Goal: Navigation & Orientation: Find specific page/section

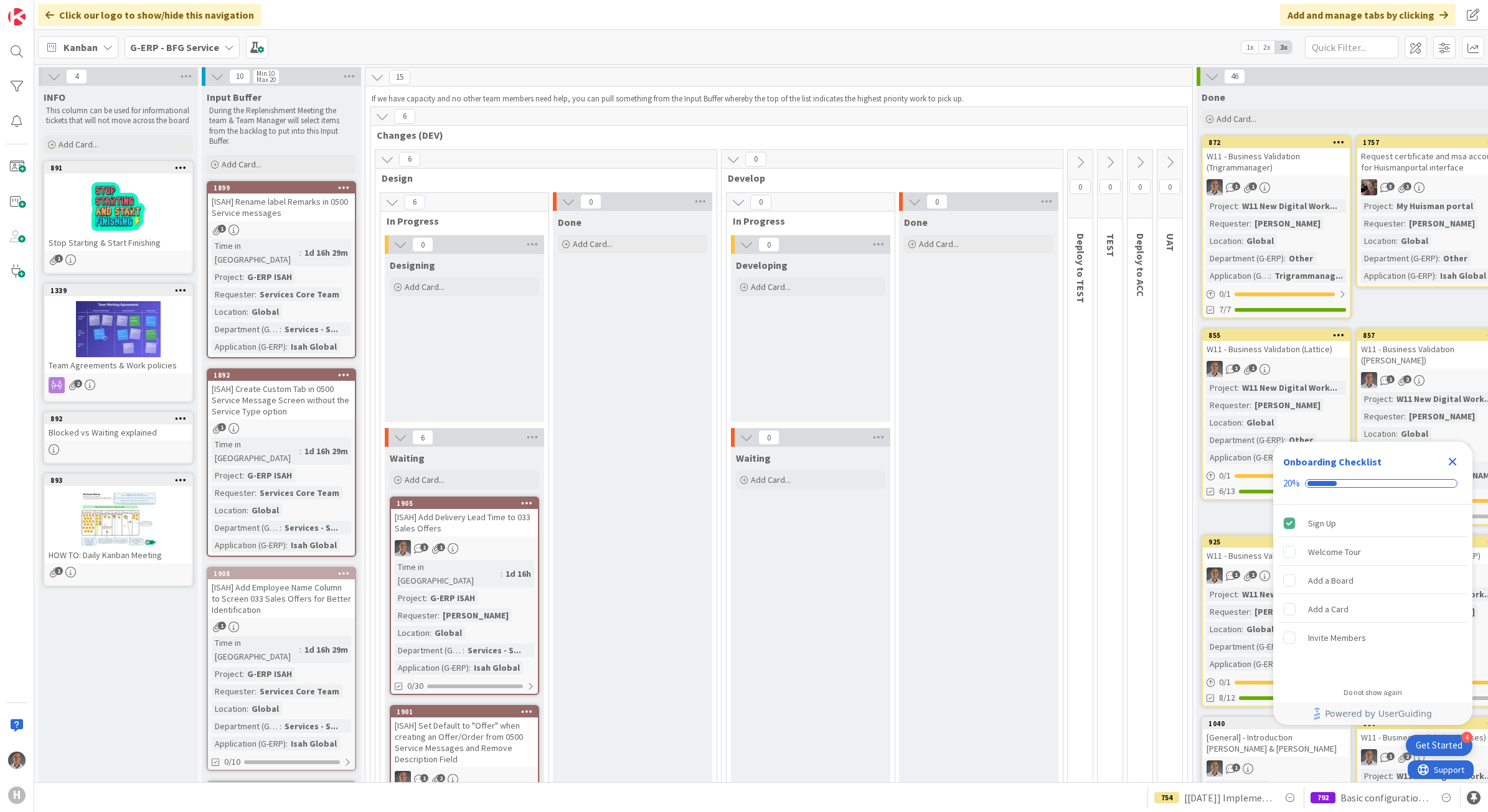
click at [1454, 462] on icon "Close Checklist" at bounding box center [1453, 462] width 8 height 8
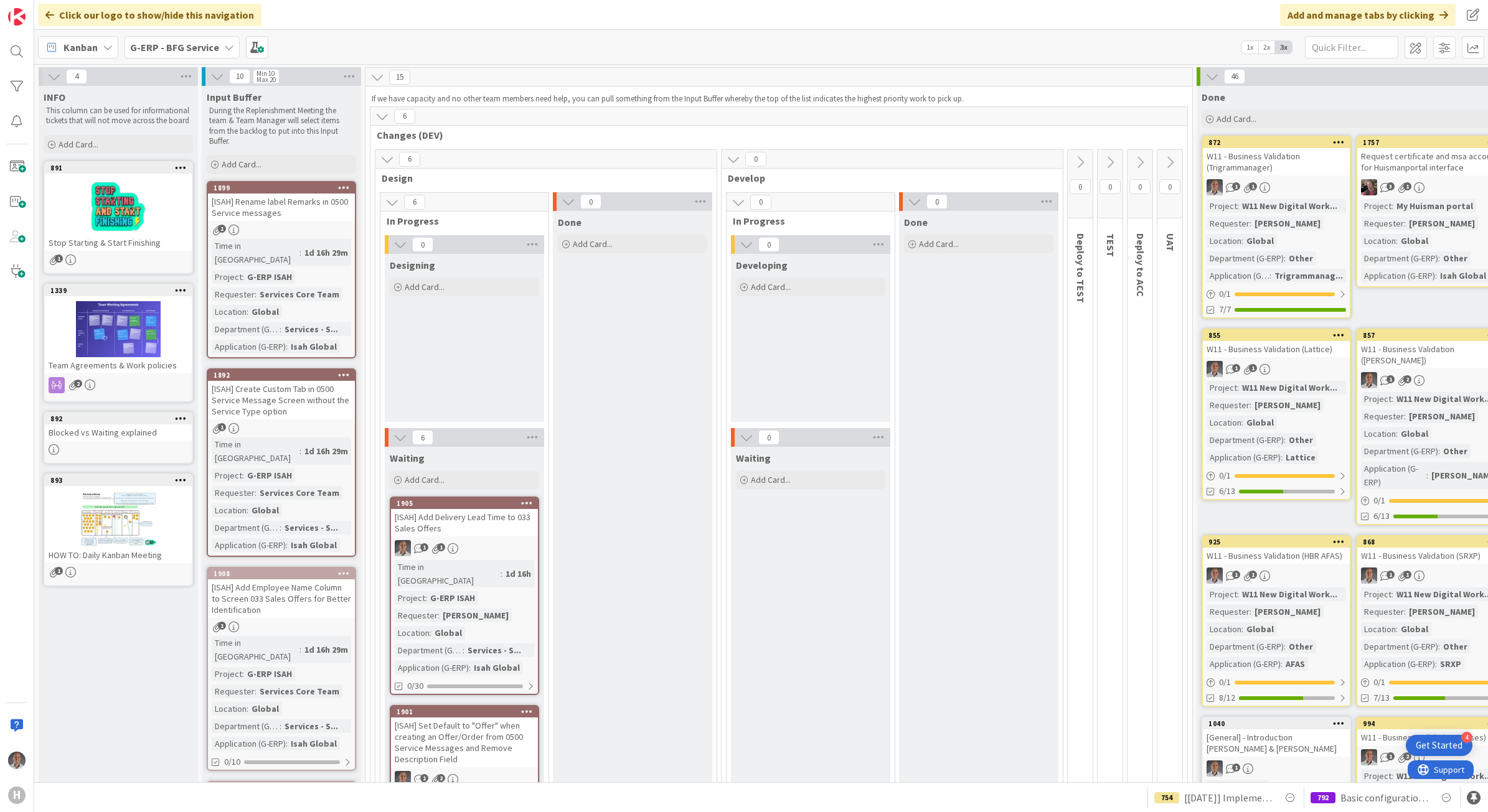
click at [218, 42] on div "G-ERP - BFG Service" at bounding box center [182, 47] width 115 height 22
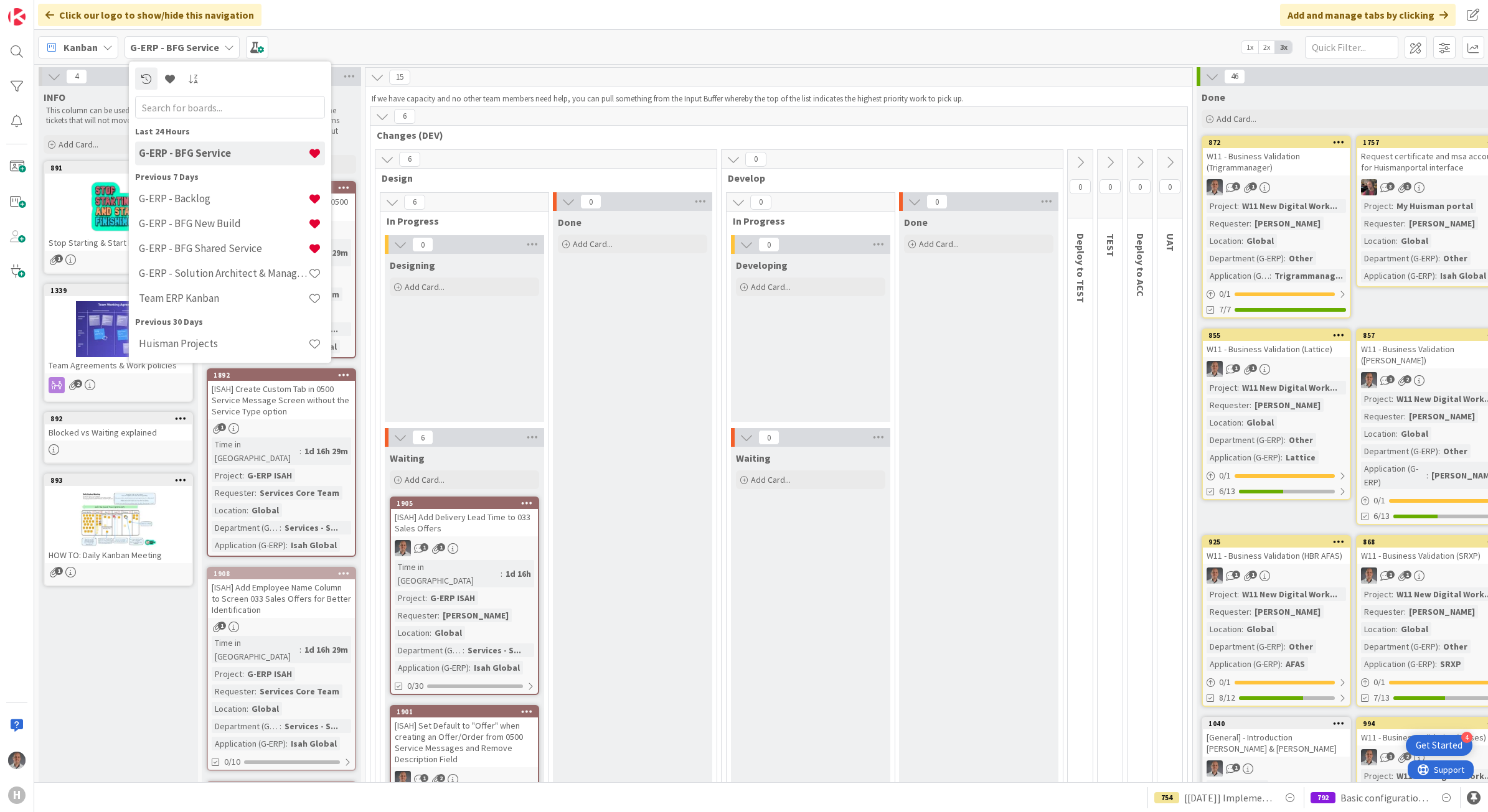
click at [497, 68] on div "15" at bounding box center [779, 77] width 827 height 19
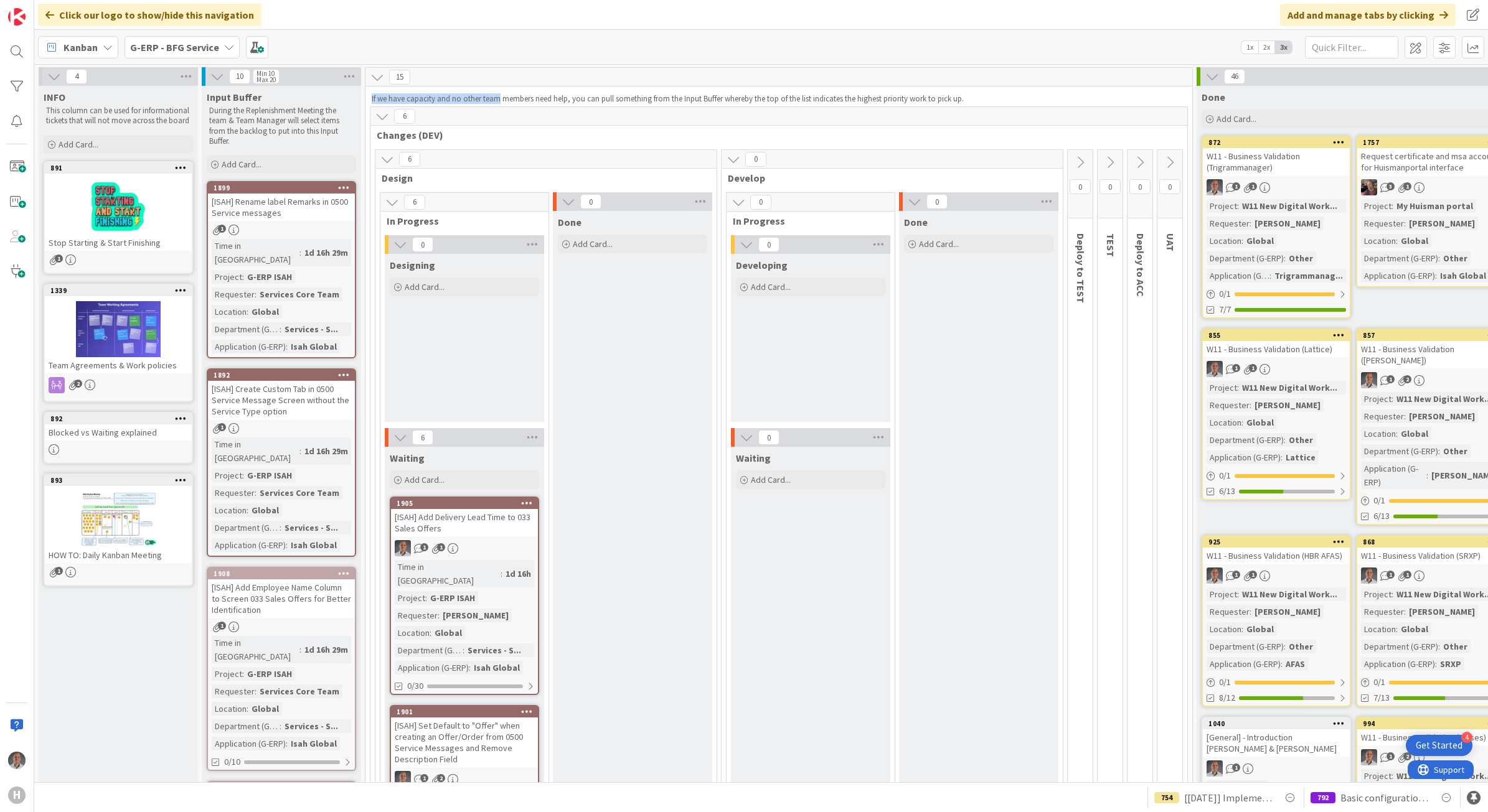
drag, startPoint x: 498, startPoint y: 97, endPoint x: 803, endPoint y: 73, distance: 305.9
click at [803, 73] on div "15 If we have capacity and no other team members need help, you can pull someth…" at bounding box center [779, 87] width 827 height 38
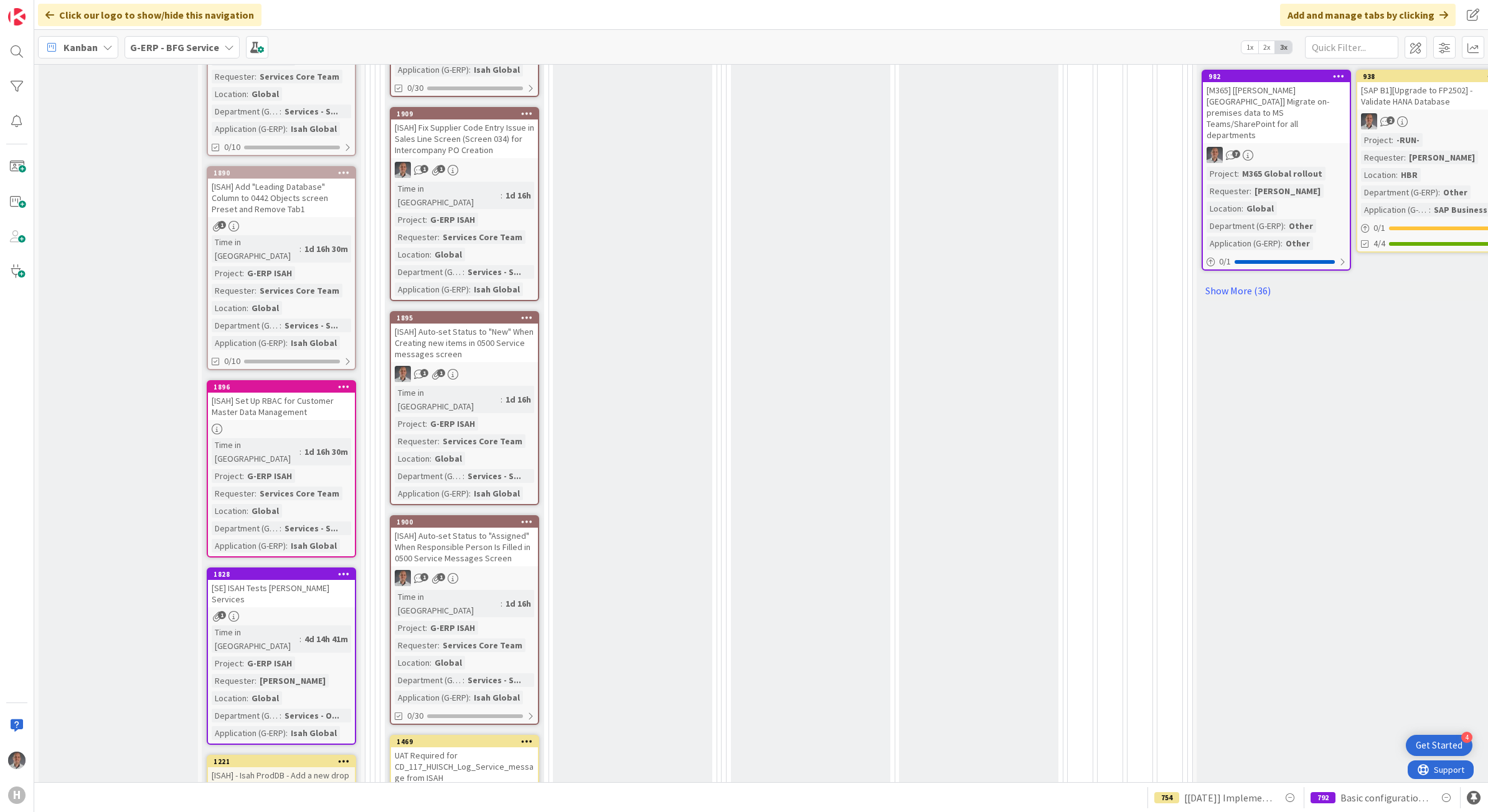
scroll to position [934, 0]
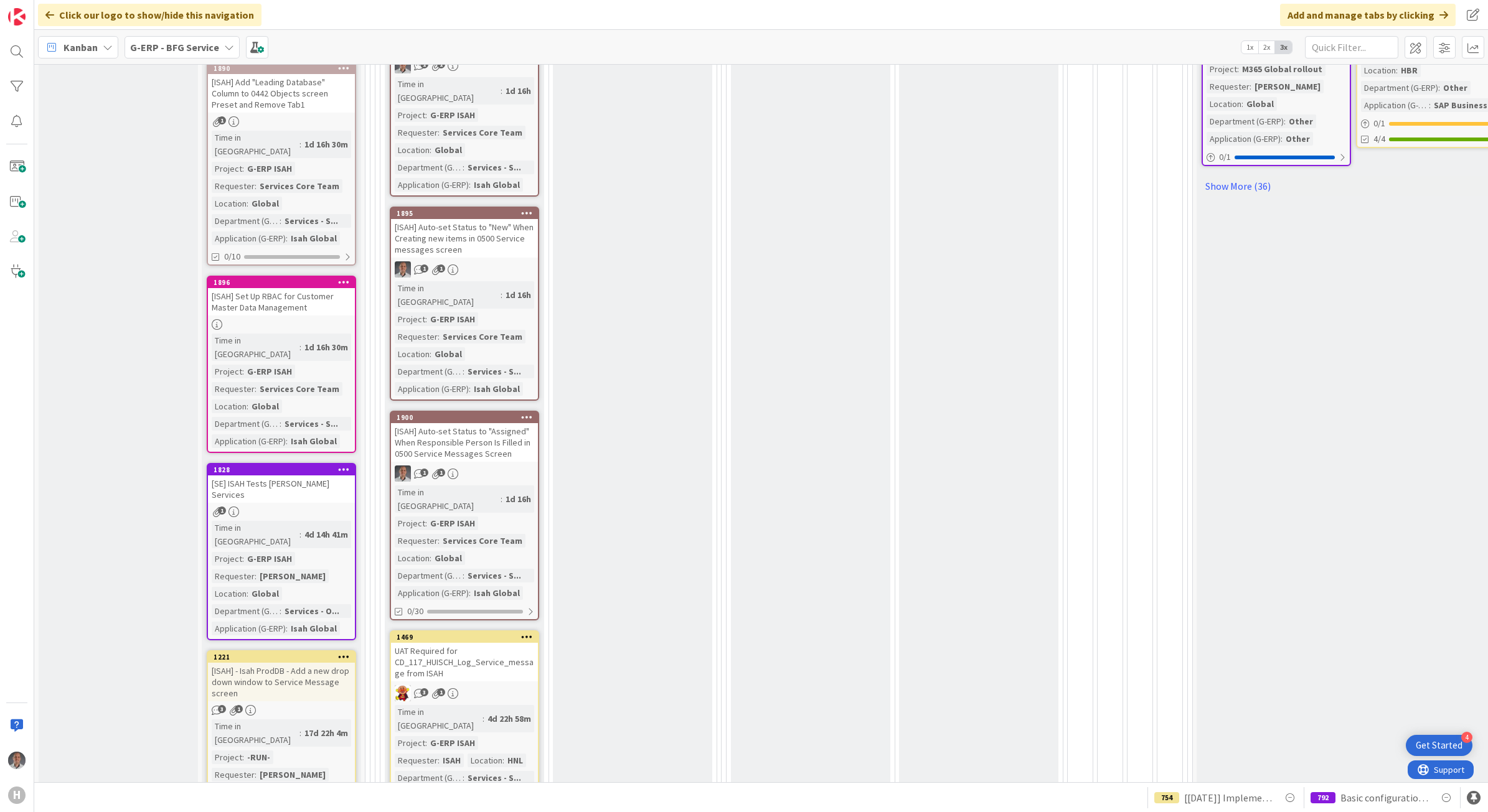
click at [182, 46] on b "G-ERP - BFG Service" at bounding box center [174, 47] width 89 height 12
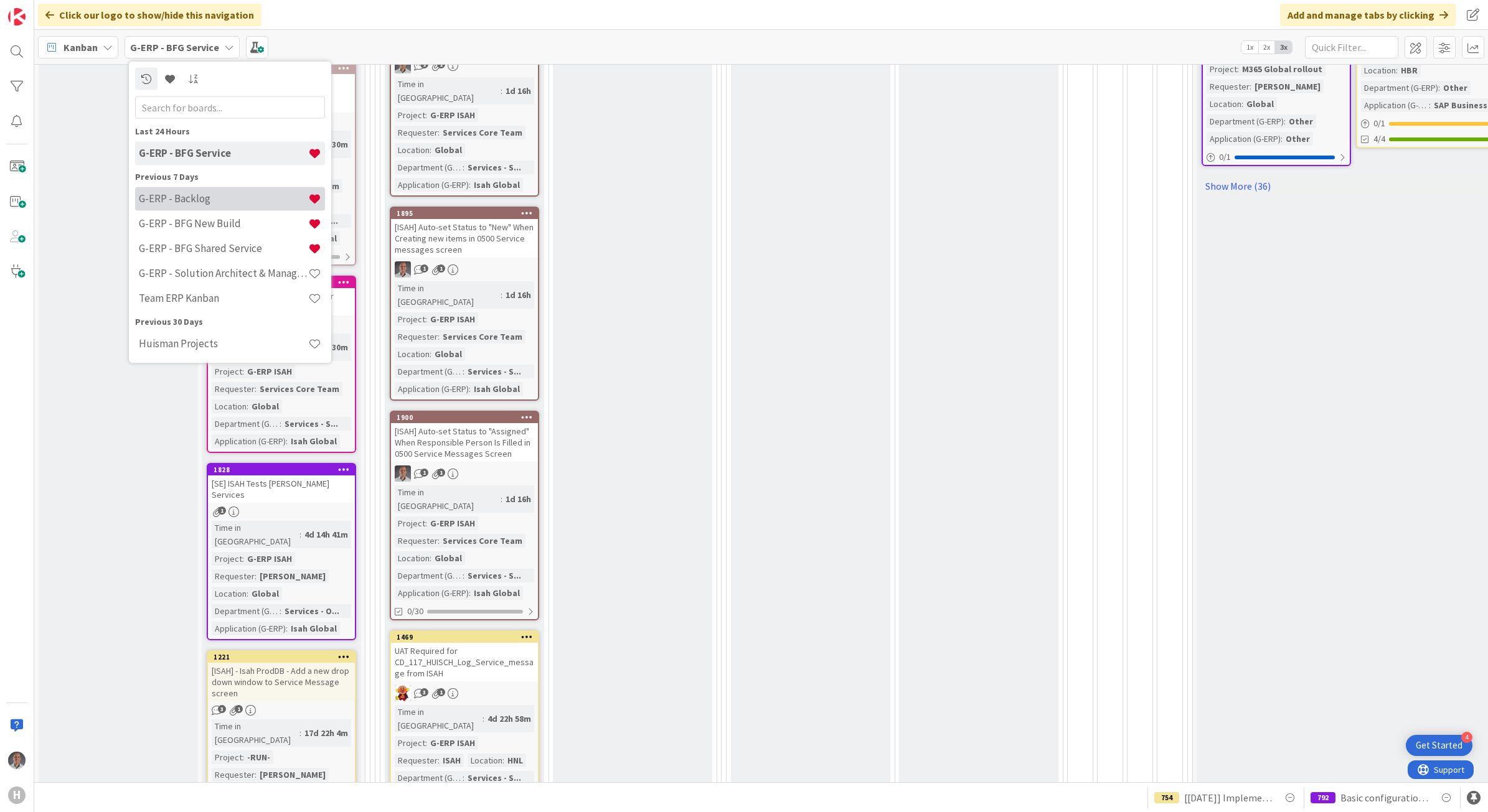
click at [186, 197] on h4 "G-ERP - Backlog" at bounding box center [223, 198] width 169 height 12
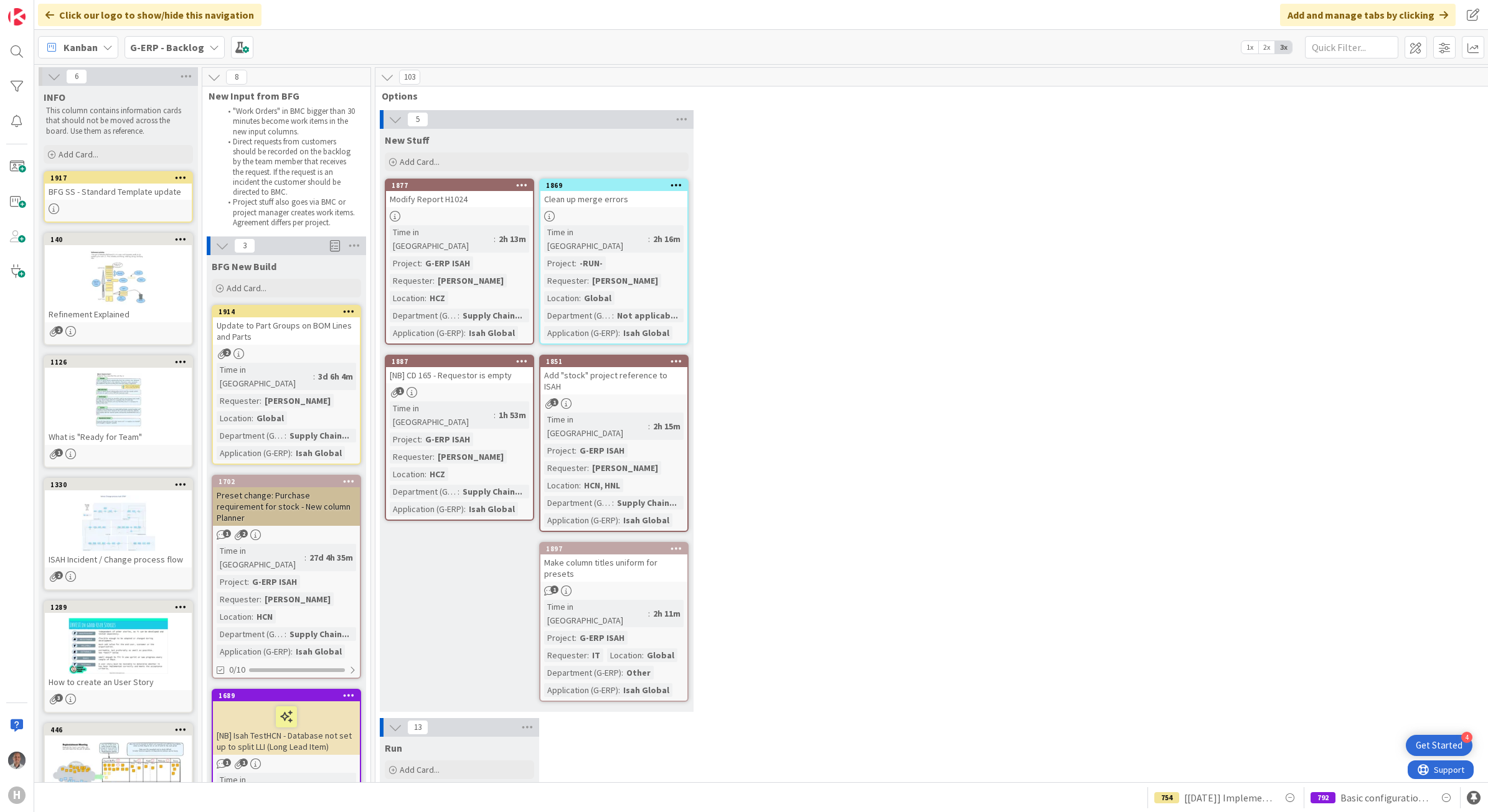
click at [181, 46] on b "G-ERP - Backlog" at bounding box center [167, 47] width 74 height 12
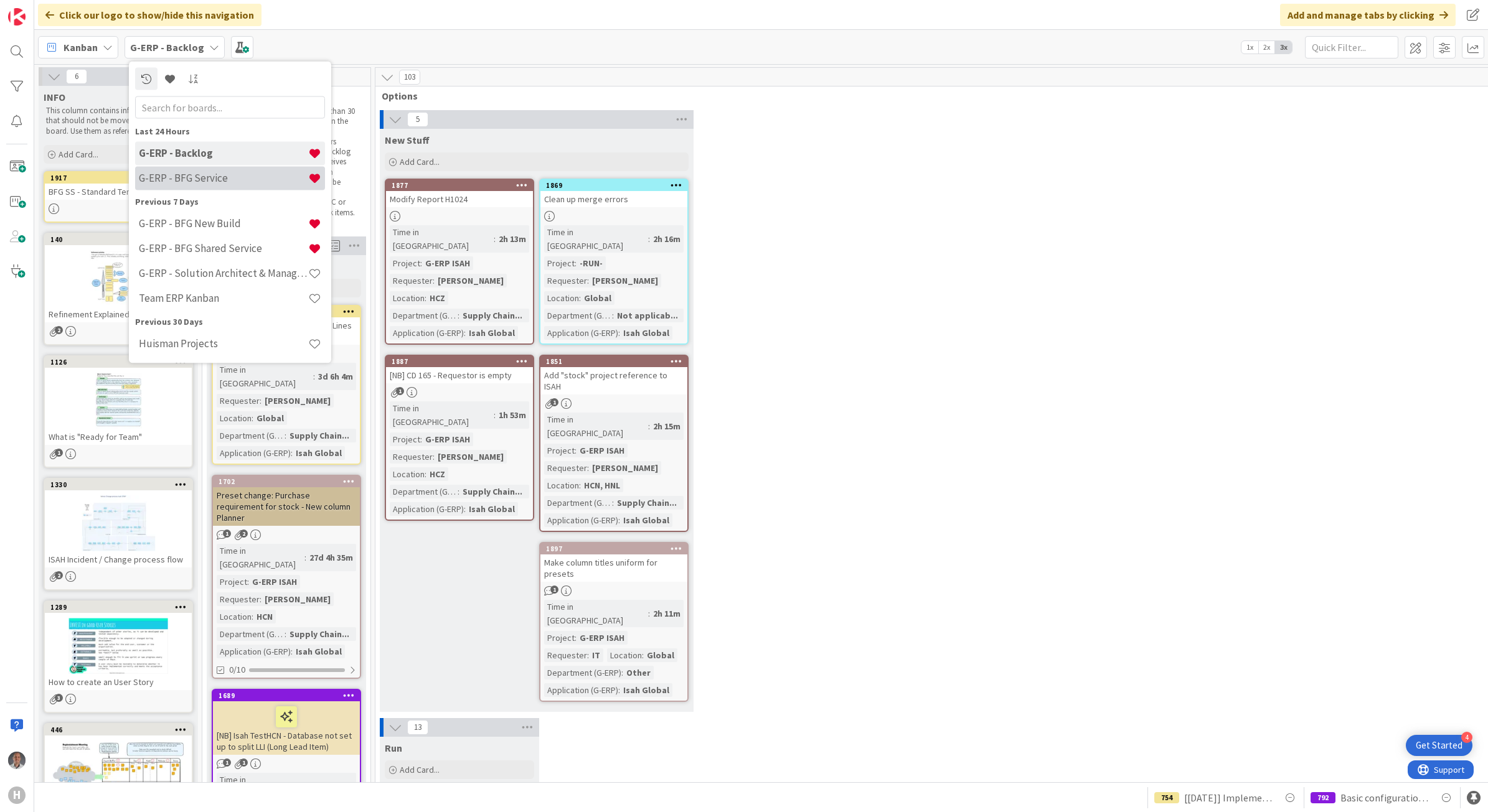
click at [220, 178] on h4 "G-ERP - BFG Service" at bounding box center [223, 177] width 169 height 12
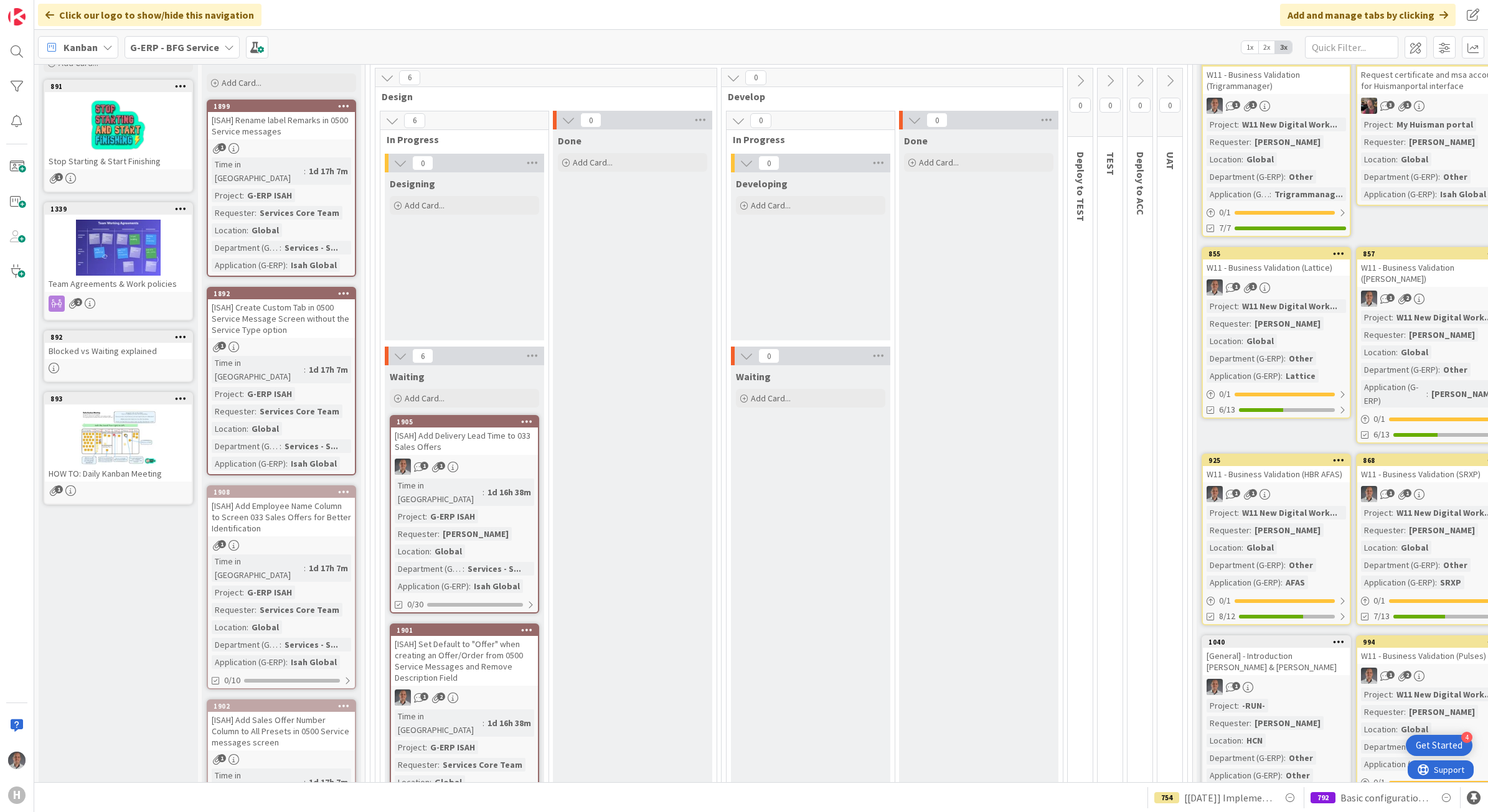
scroll to position [155, 0]
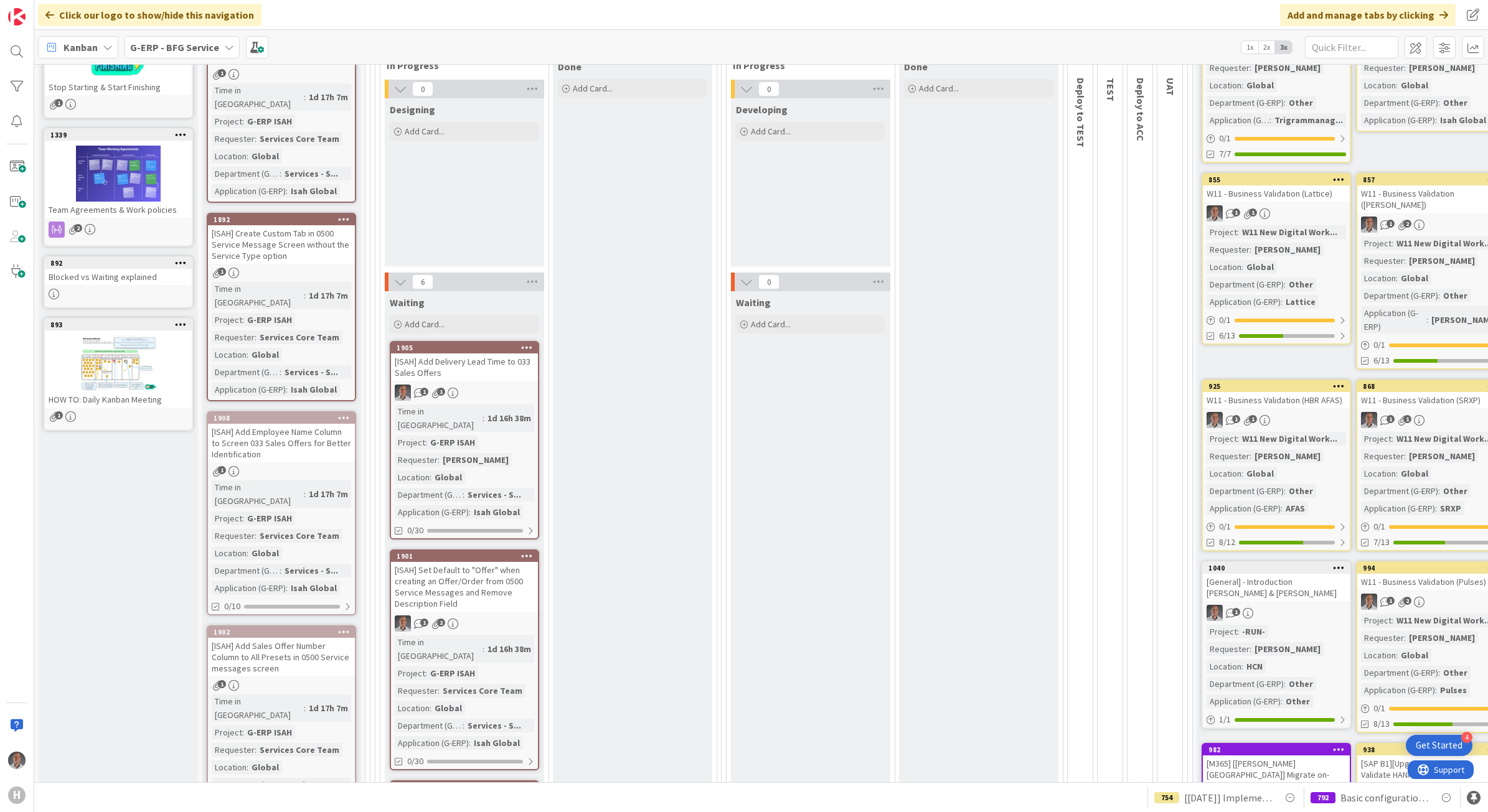
click at [495, 365] on div "[ISAH] Add Delivery Lead Time to 033 Sales Offers" at bounding box center [465, 366] width 147 height 27
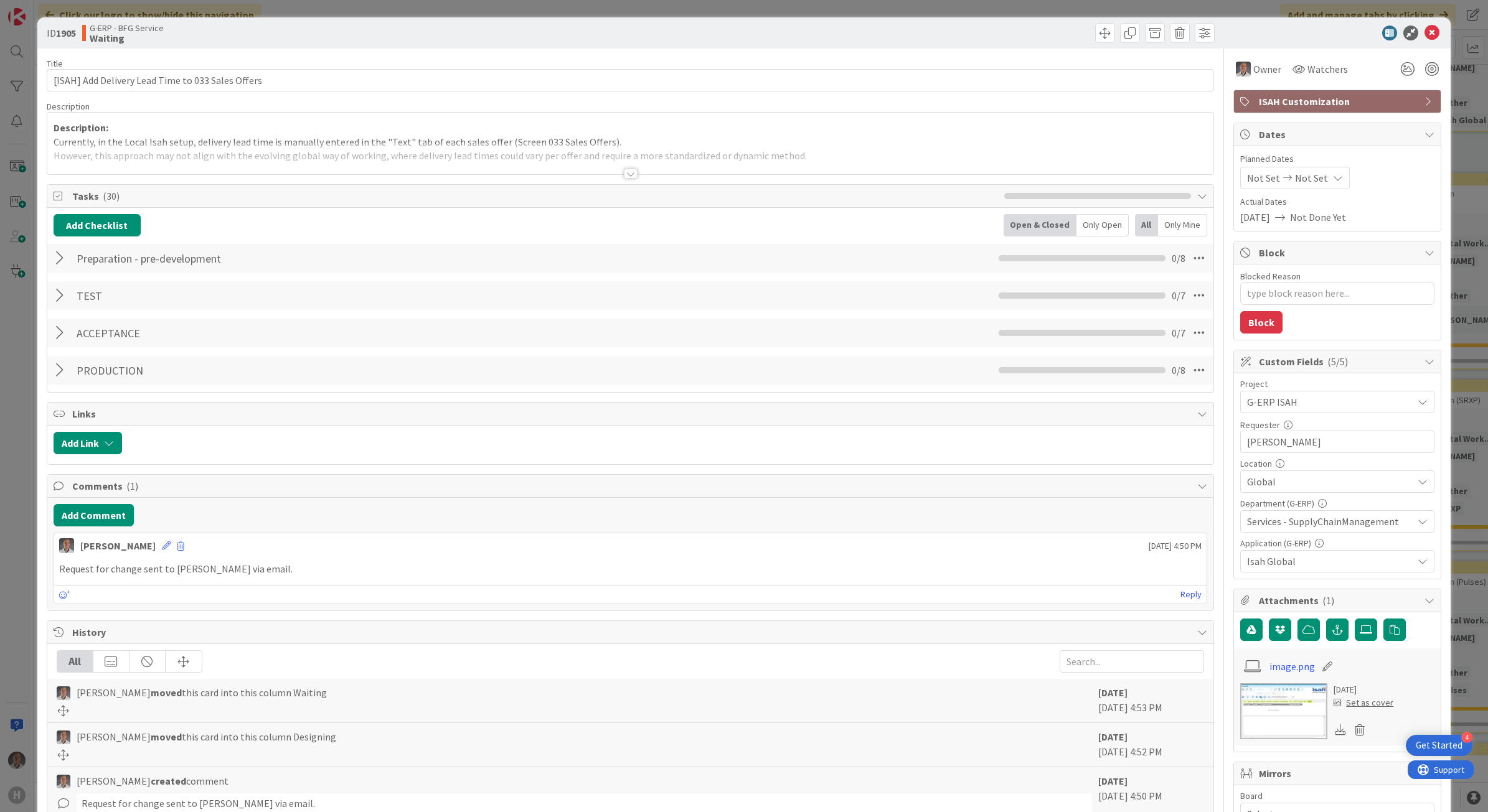
drag, startPoint x: 624, startPoint y: 172, endPoint x: 598, endPoint y: 176, distance: 26.3
click at [624, 172] on div at bounding box center [631, 173] width 14 height 10
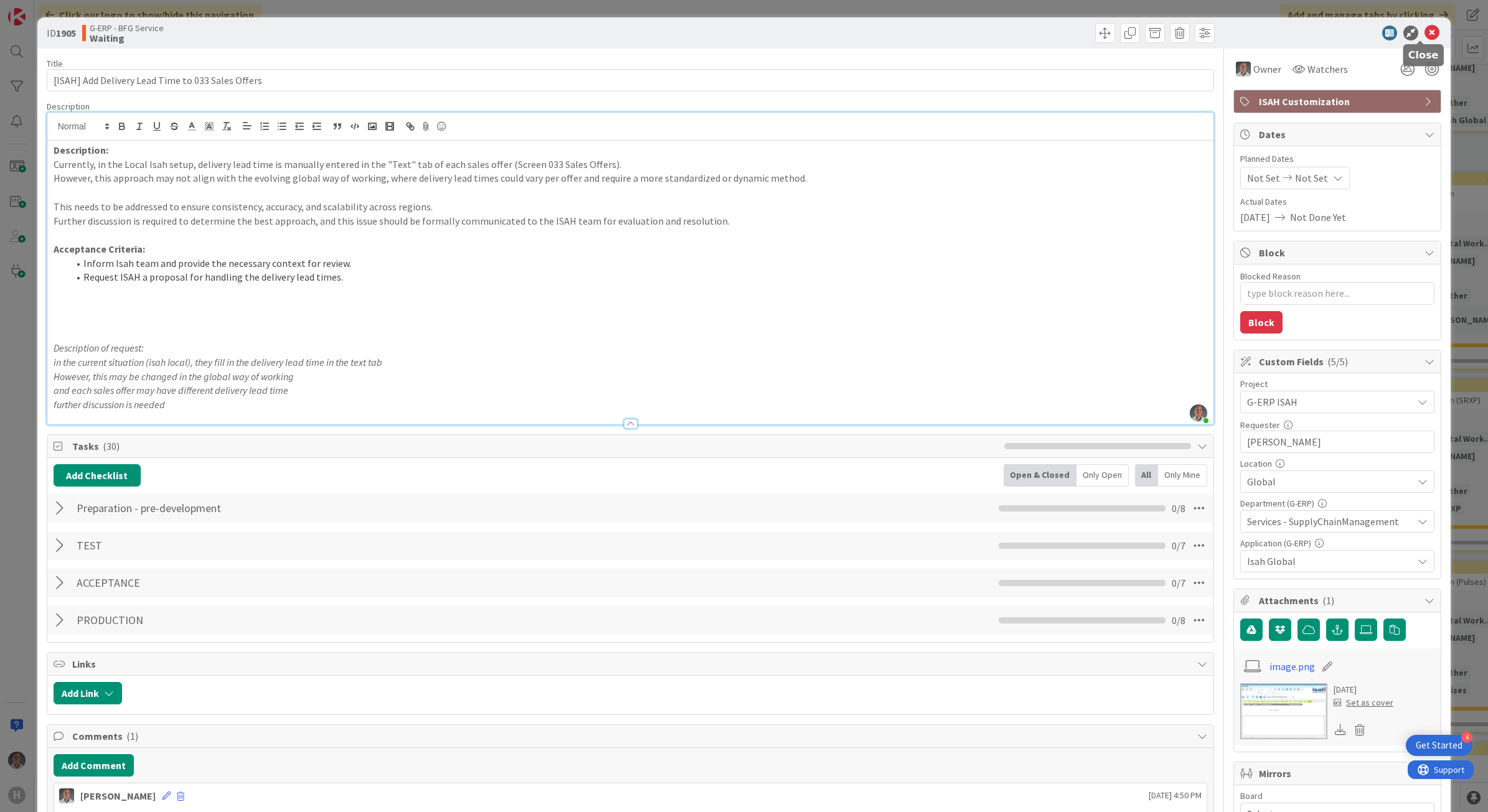
click at [1425, 25] on icon at bounding box center [1432, 33] width 15 height 15
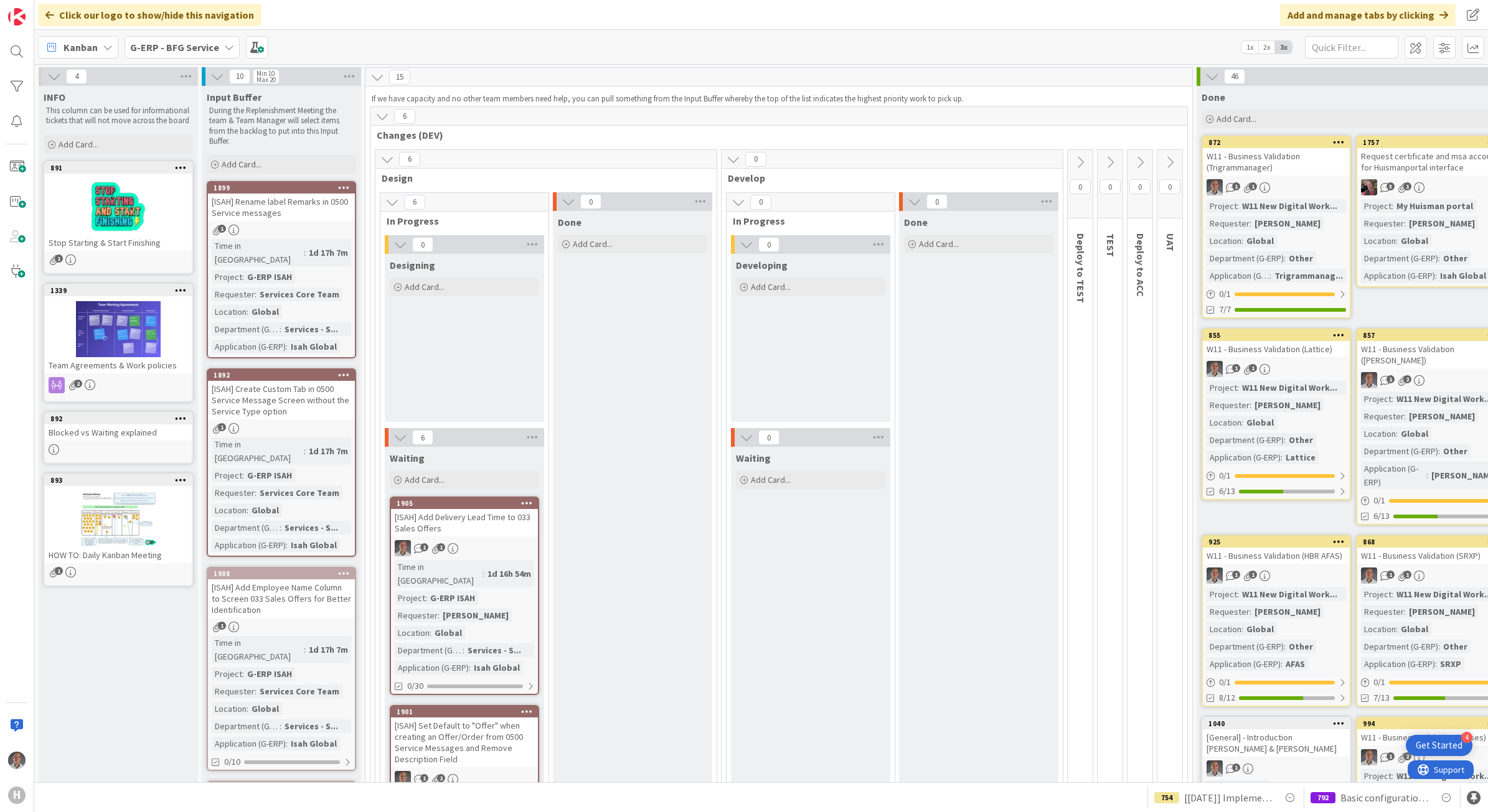
scroll to position [78, 0]
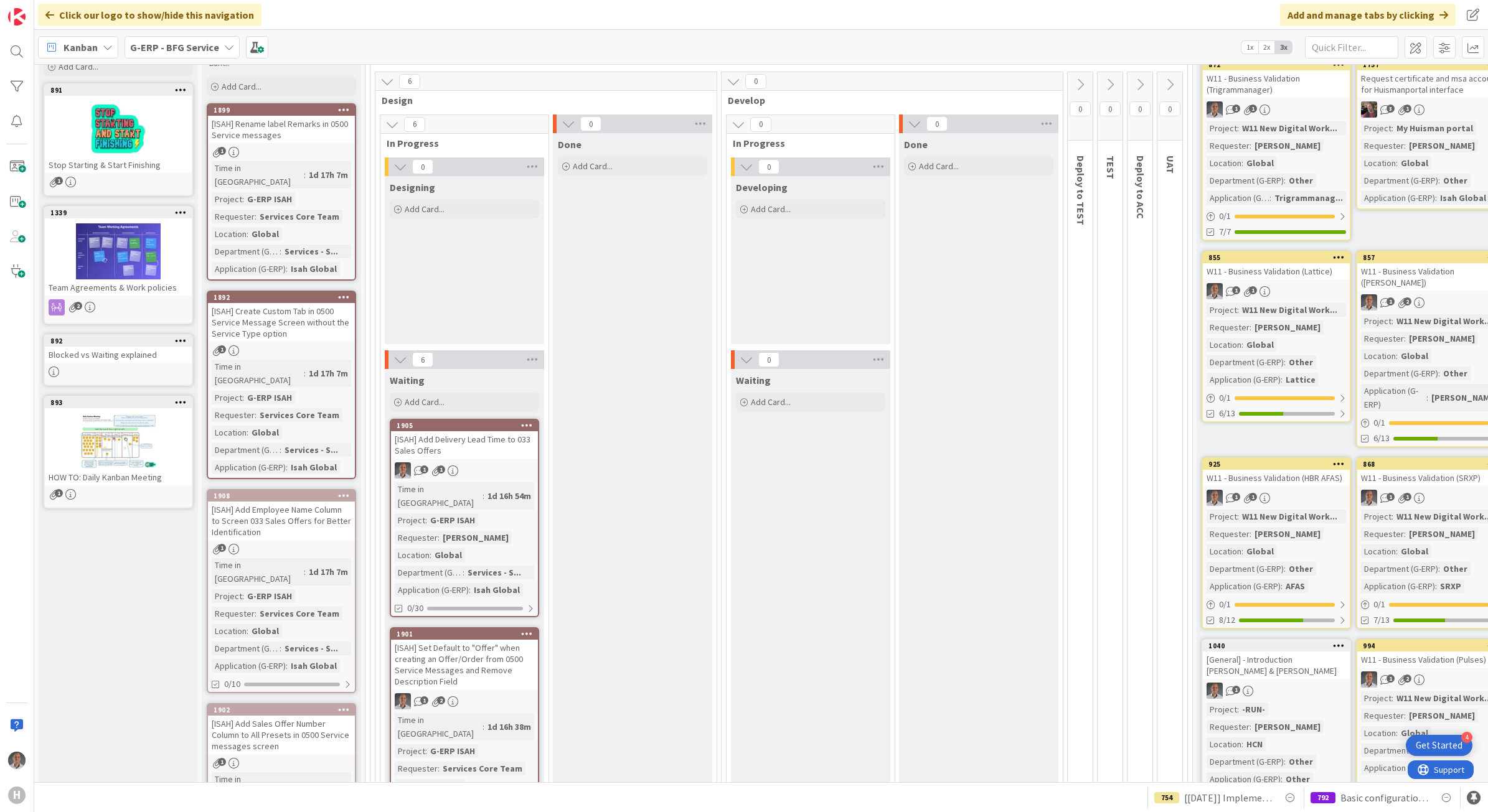
click at [303, 303] on div "[ISAH] Create Custom Tab in 0500 Service Message Screen without the Service Typ…" at bounding box center [281, 322] width 147 height 38
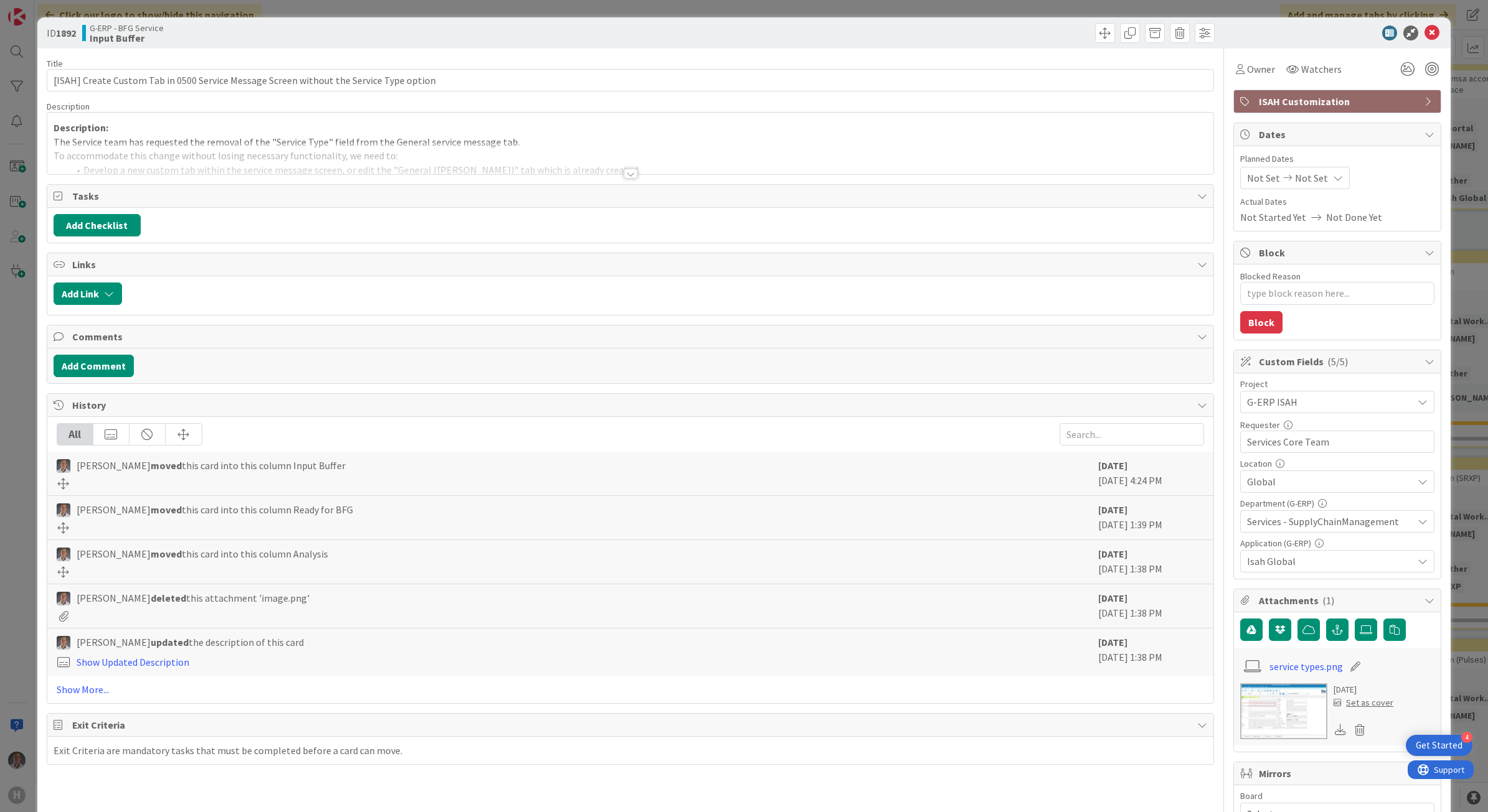
click at [627, 173] on div at bounding box center [631, 173] width 14 height 10
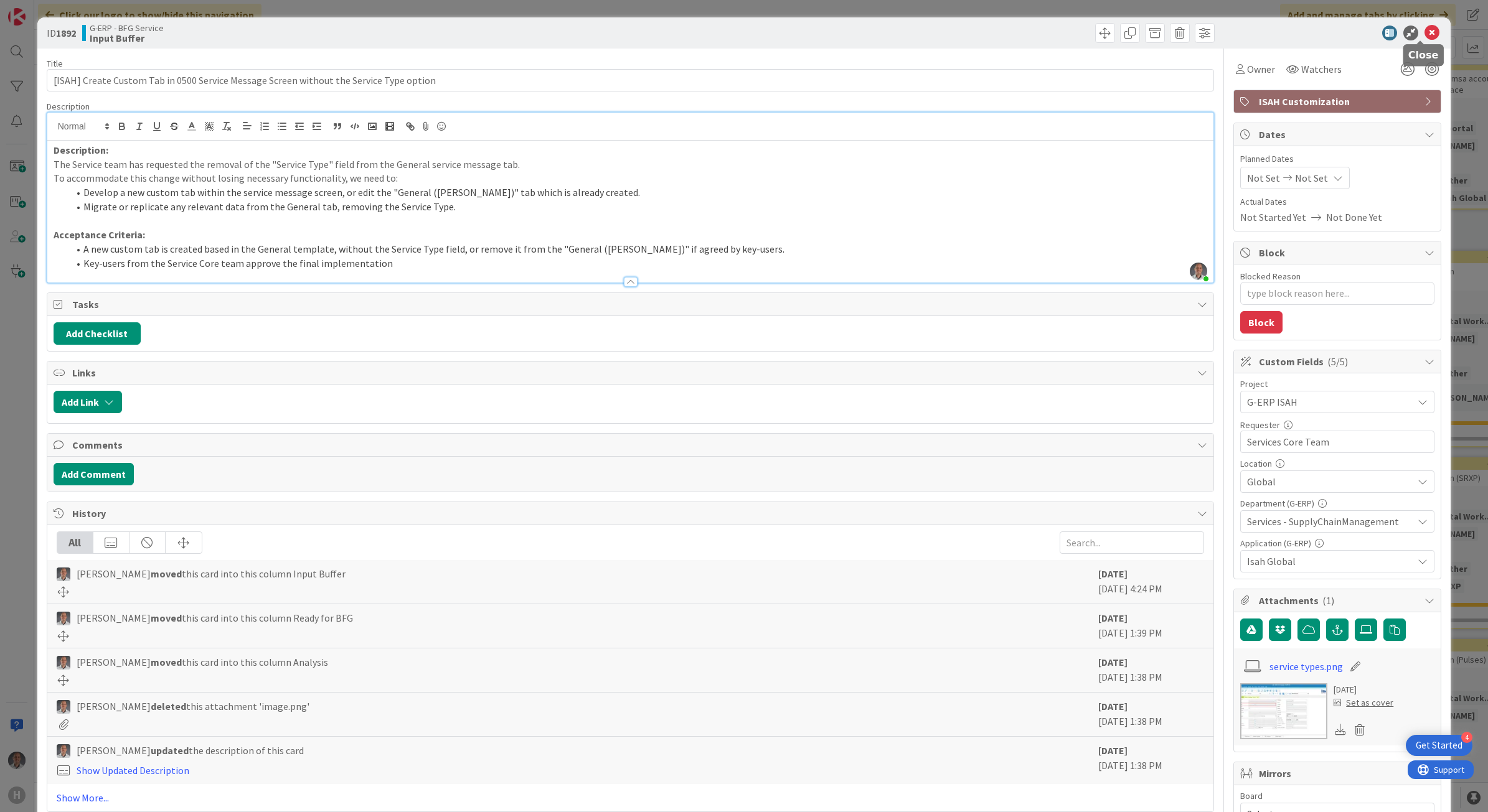
click at [1425, 31] on icon at bounding box center [1432, 33] width 15 height 15
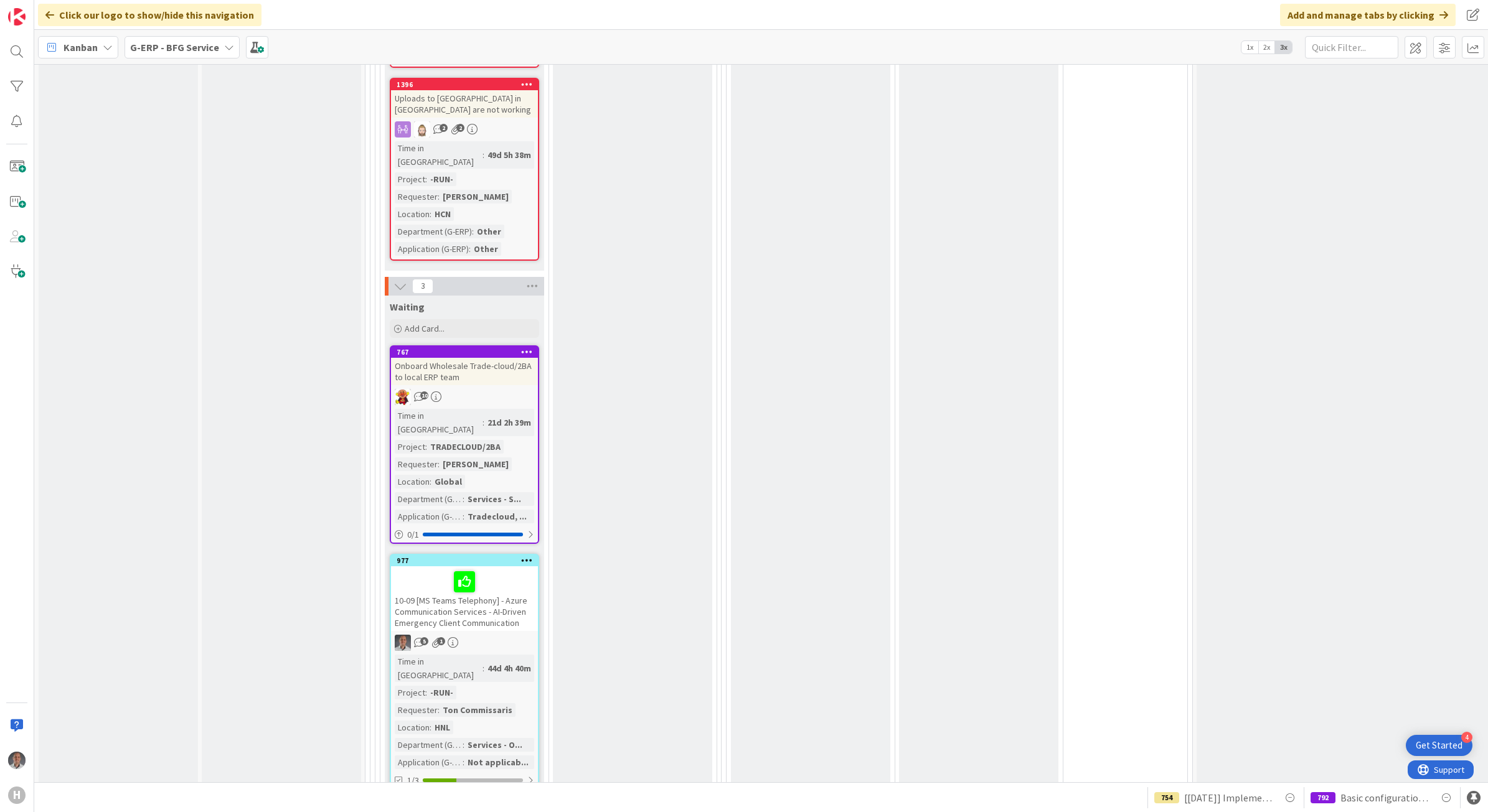
scroll to position [2433, 0]
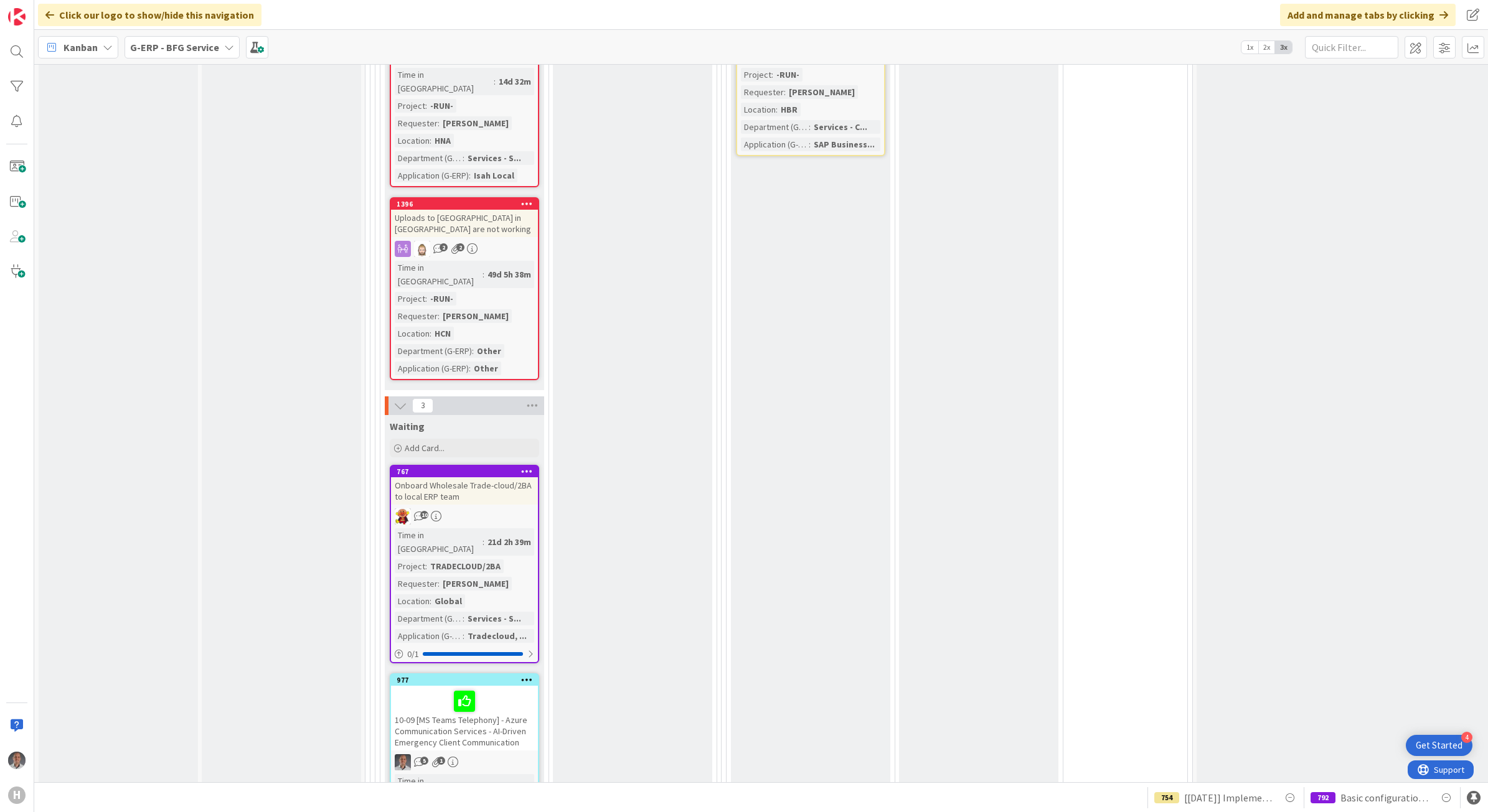
click at [515, 465] on link "767 Onboard Wholesale Trade-cloud/2BA to local ERP team 10 Time in [GEOGRAPHIC_…" at bounding box center [464, 564] width 150 height 199
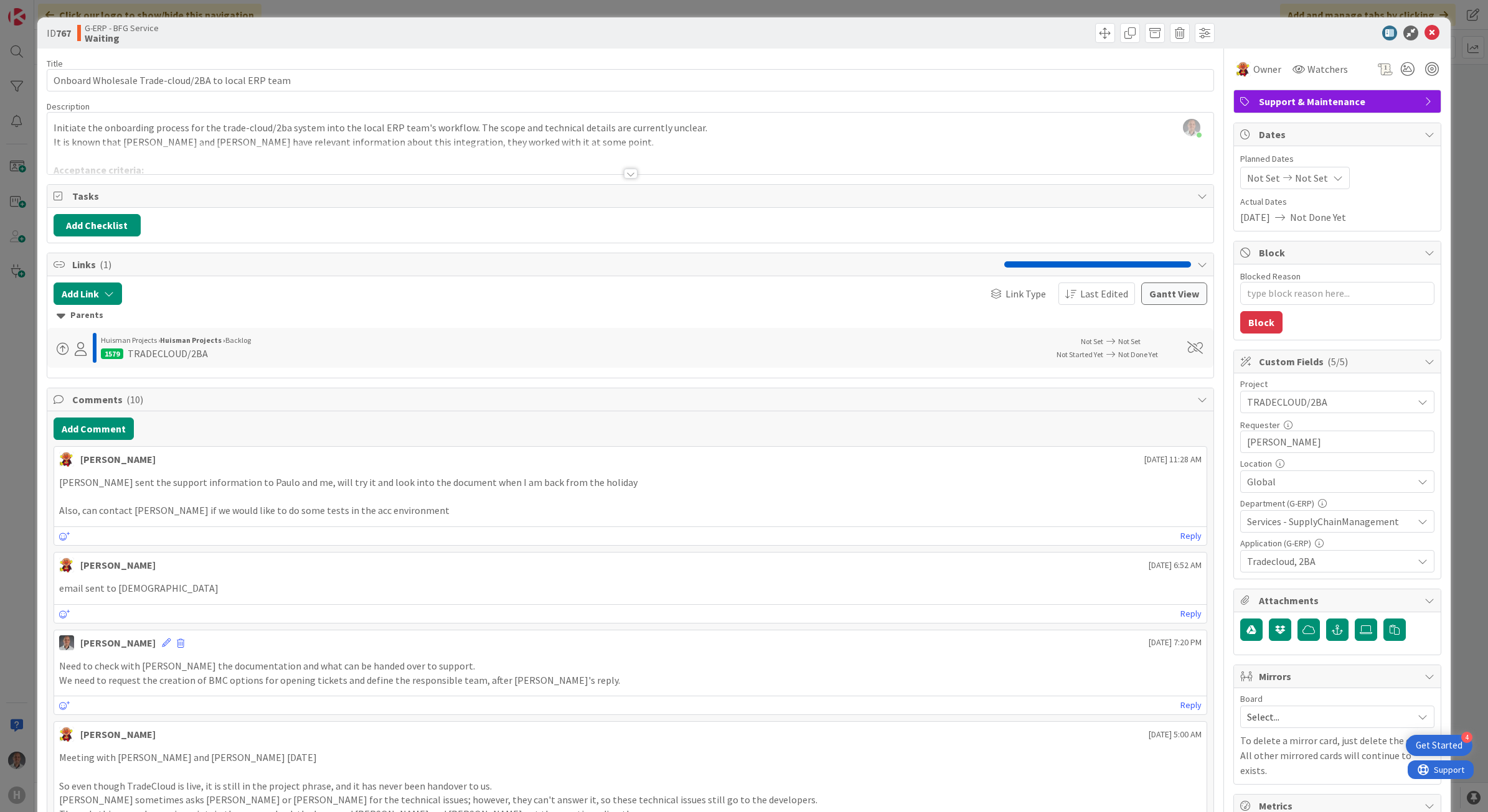
click at [630, 173] on div at bounding box center [631, 173] width 14 height 10
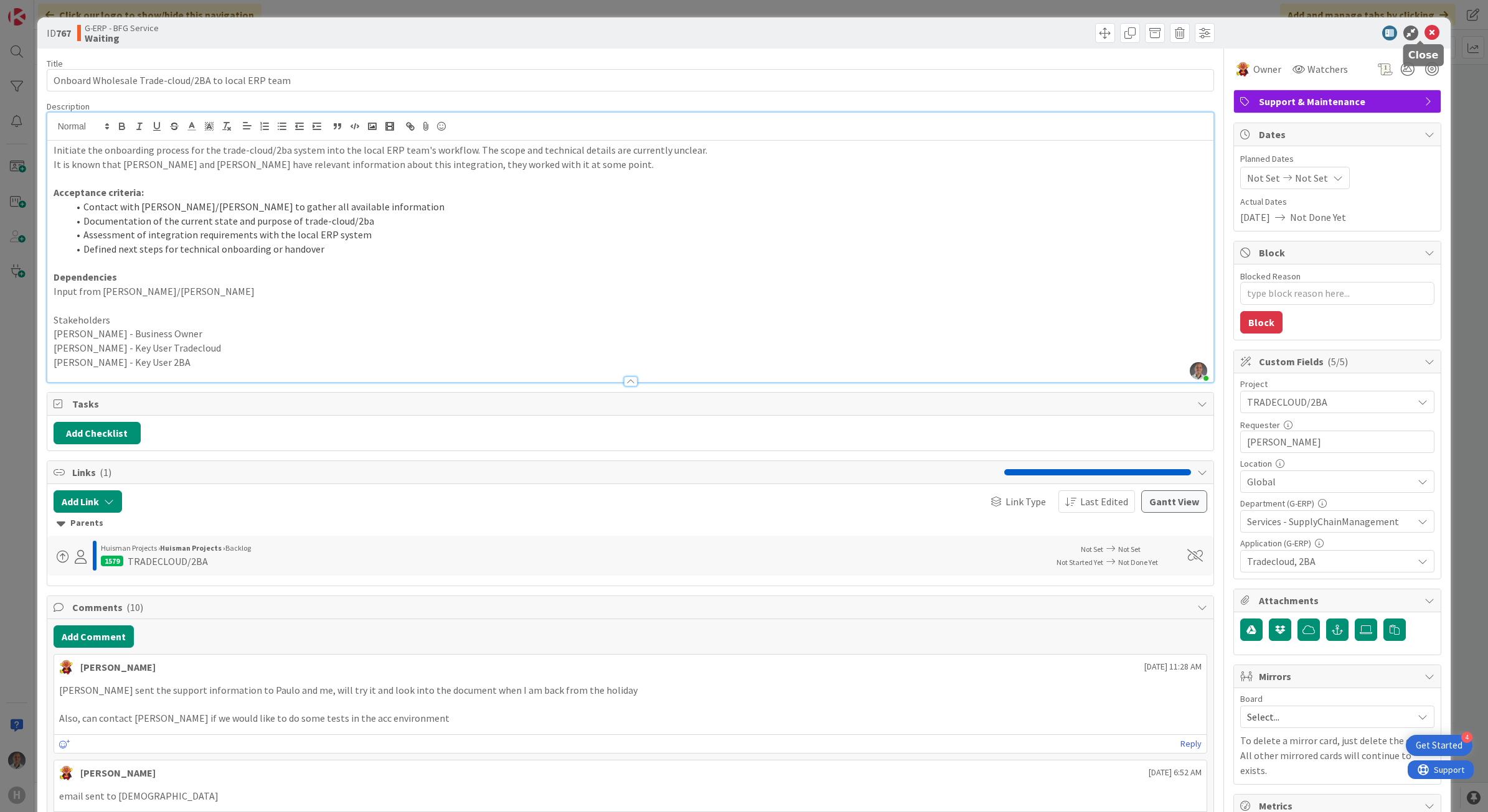
click at [1425, 35] on icon at bounding box center [1432, 33] width 15 height 15
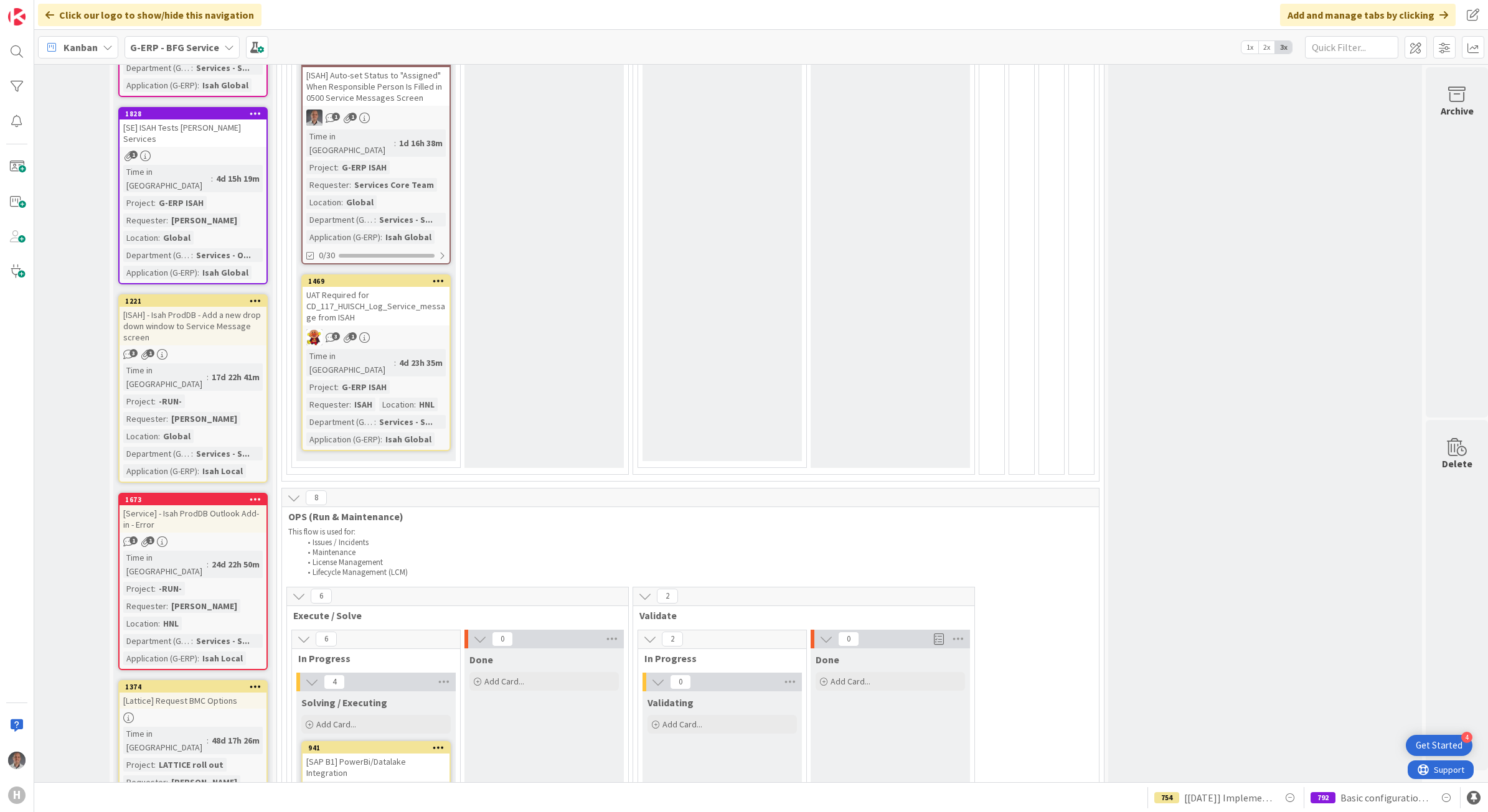
scroll to position [1265, 88]
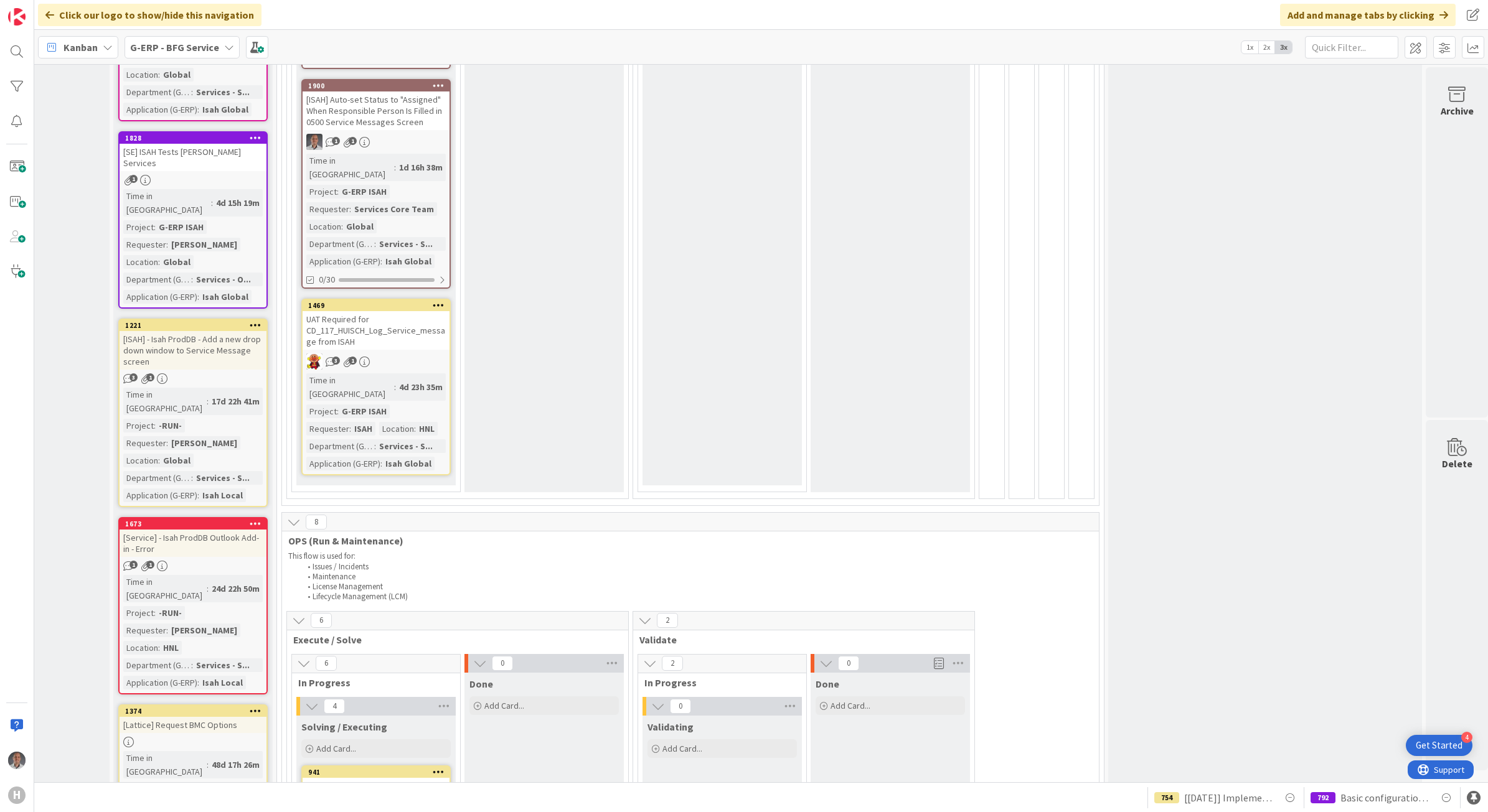
click at [194, 530] on div "[Service] - Isah ProdDB Outlook Add-in - Error" at bounding box center [193, 543] width 147 height 27
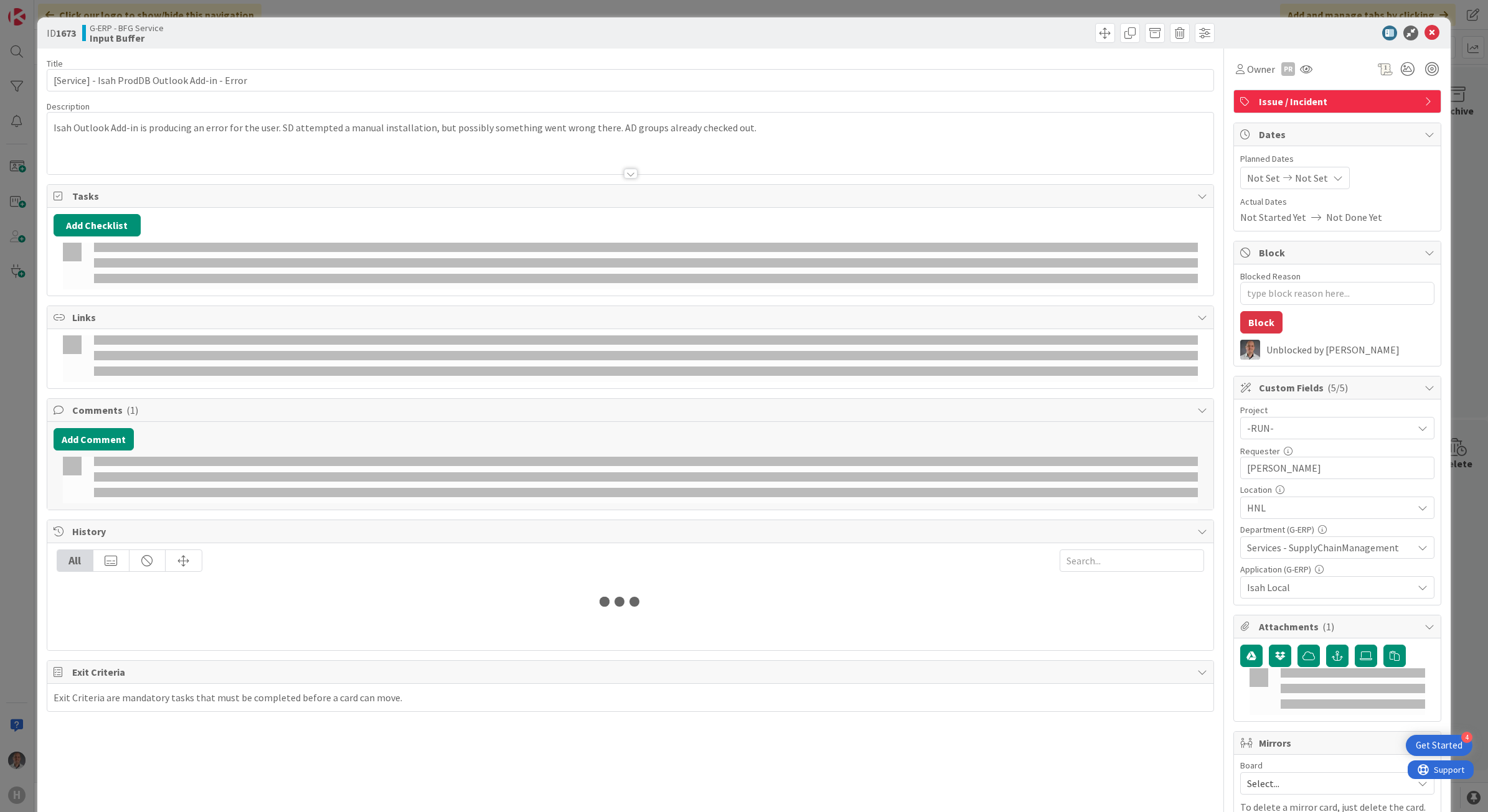
type textarea "x"
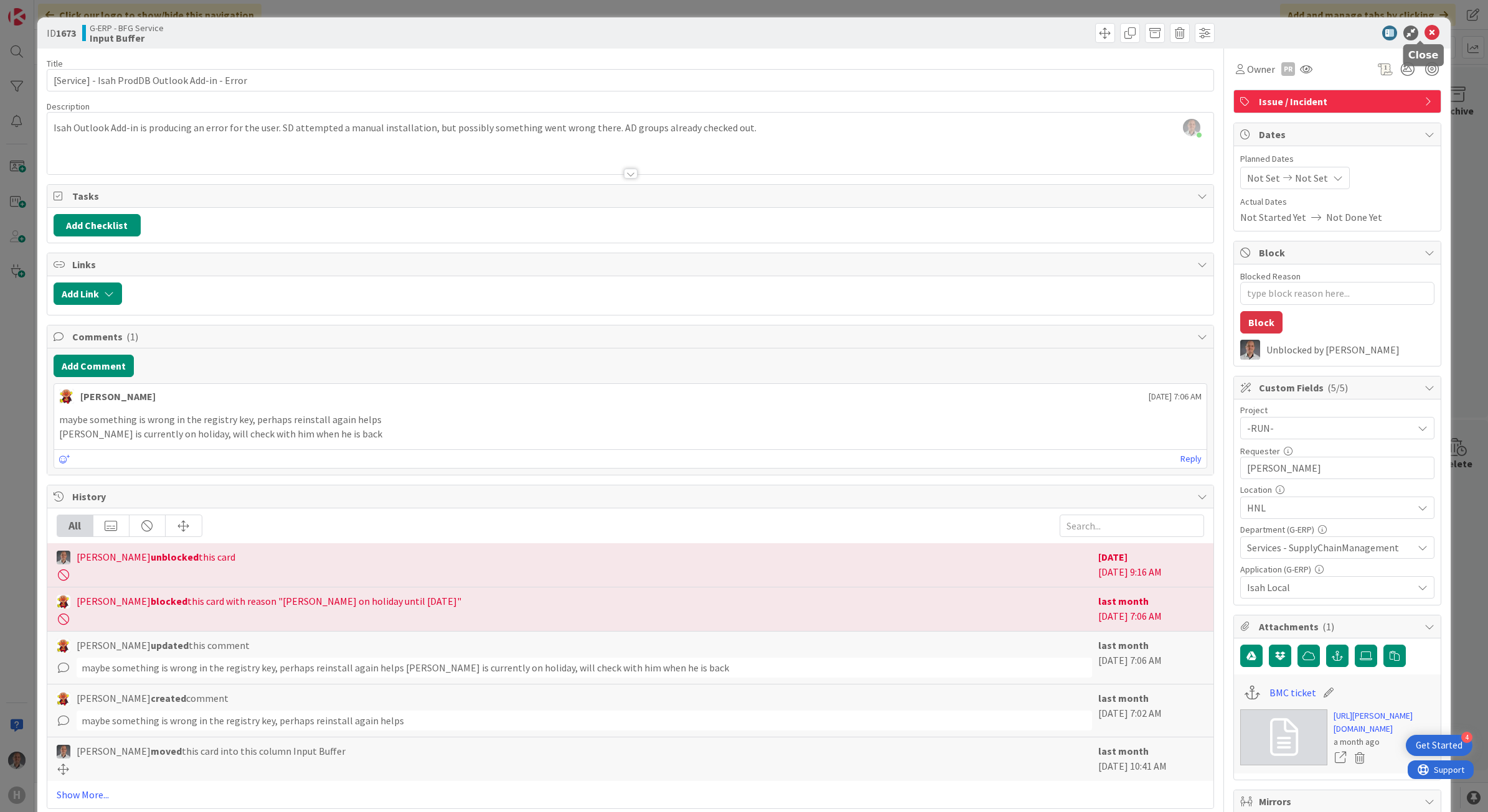
click at [1425, 33] on icon at bounding box center [1432, 33] width 15 height 15
